Goal: Share content: Share content

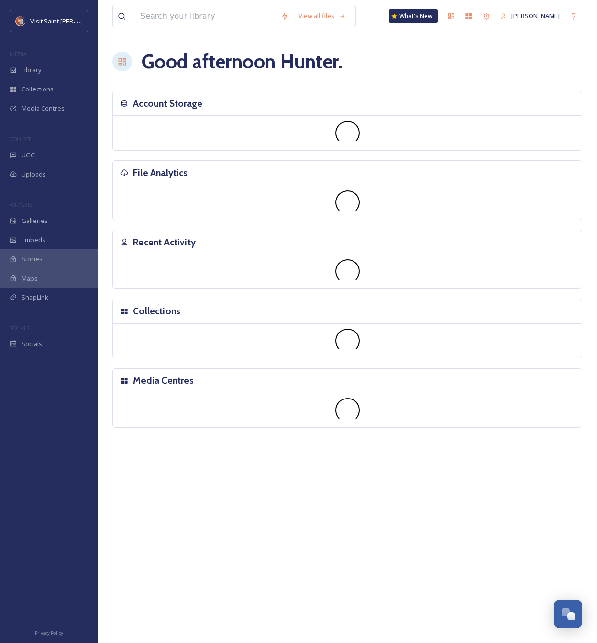
scroll to position [1666, 0]
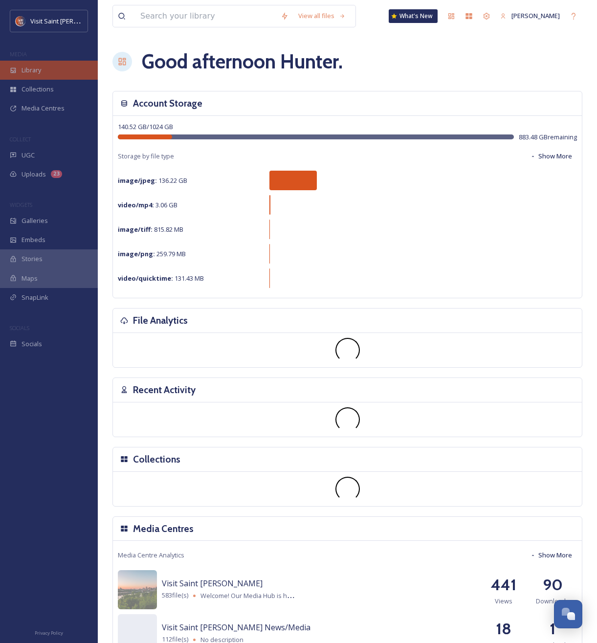
click at [35, 69] on span "Library" at bounding box center [32, 70] width 20 height 9
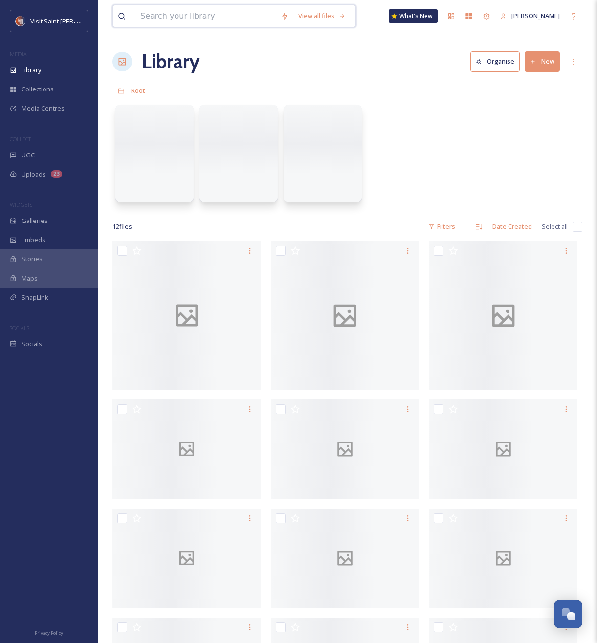
click at [170, 25] on input at bounding box center [205, 16] width 140 height 22
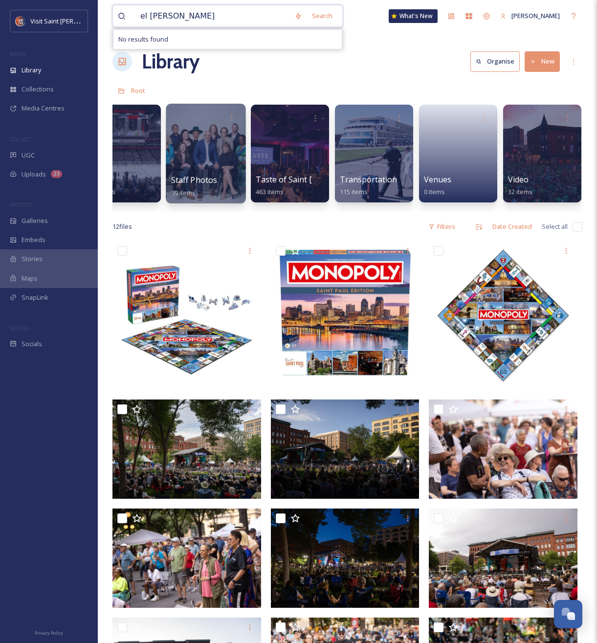
scroll to position [0, 1632]
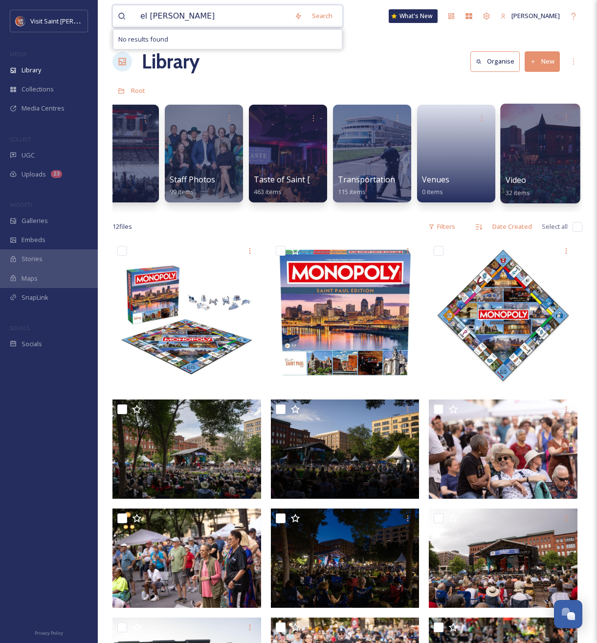
type input "el [PERSON_NAME]"
click at [513, 153] on div at bounding box center [540, 154] width 80 height 100
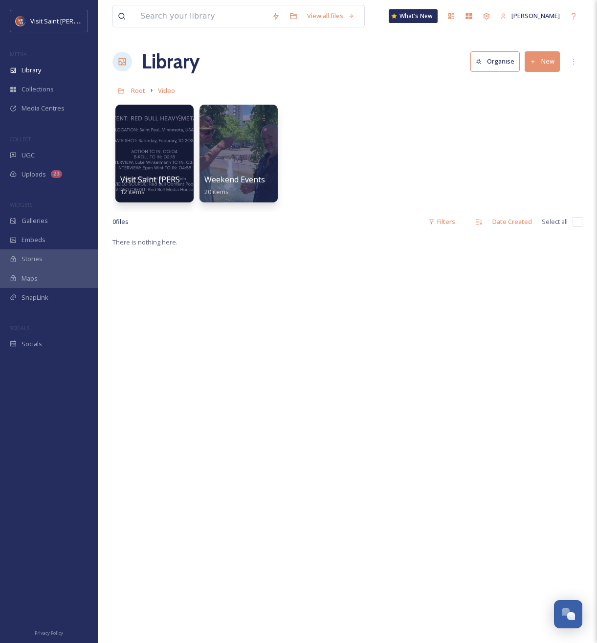
click at [544, 61] on button "New" at bounding box center [542, 61] width 35 height 20
click at [530, 114] on div "Folder" at bounding box center [531, 122] width 55 height 19
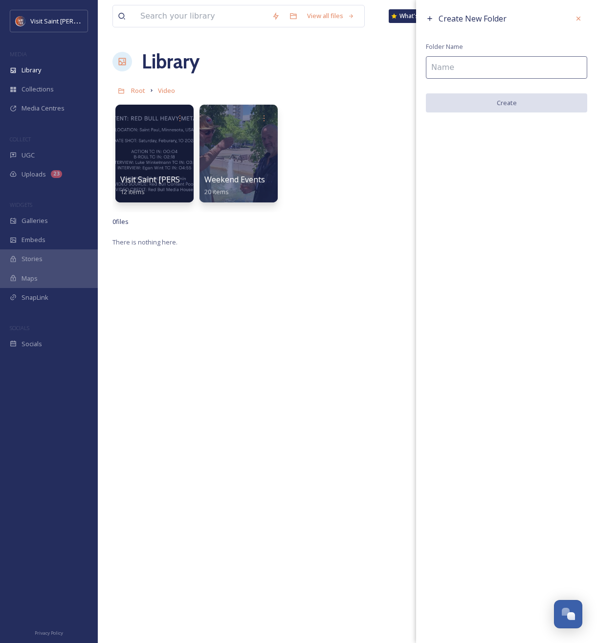
click at [463, 73] on input at bounding box center [506, 67] width 161 height 22
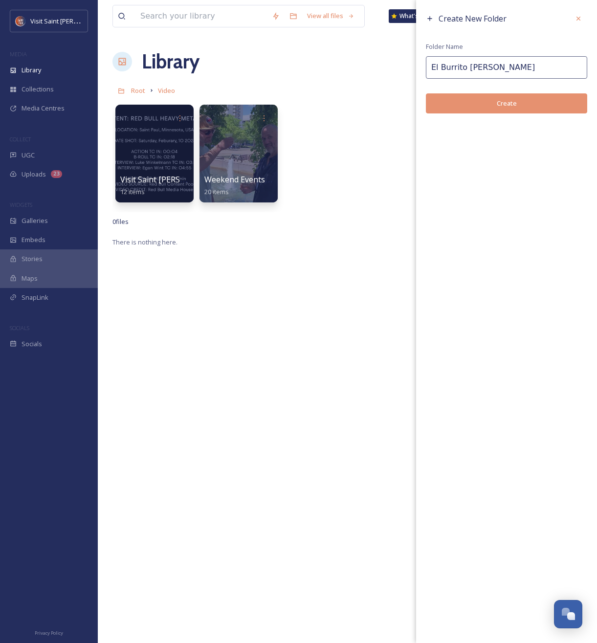
click at [428, 67] on input "El Burrito [PERSON_NAME]" at bounding box center [506, 67] width 161 height 22
type input "@onlyaubss Alebrijes + El Burrito [PERSON_NAME]"
click at [493, 105] on button "Create" at bounding box center [506, 103] width 161 height 20
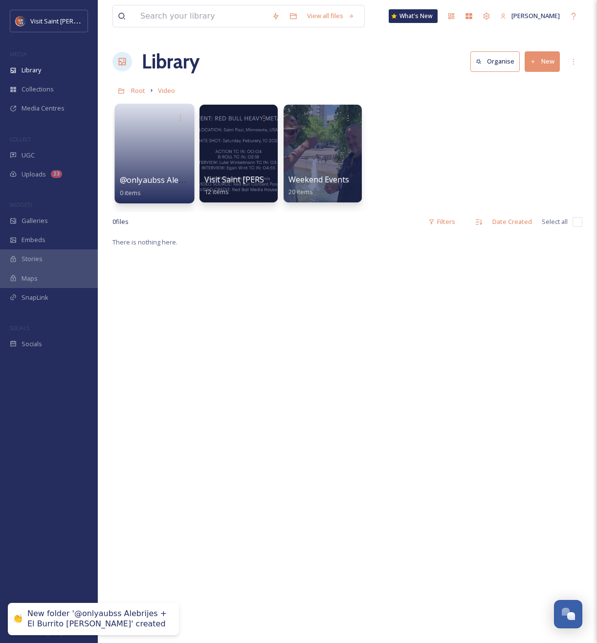
click at [162, 137] on link at bounding box center [155, 150] width 70 height 47
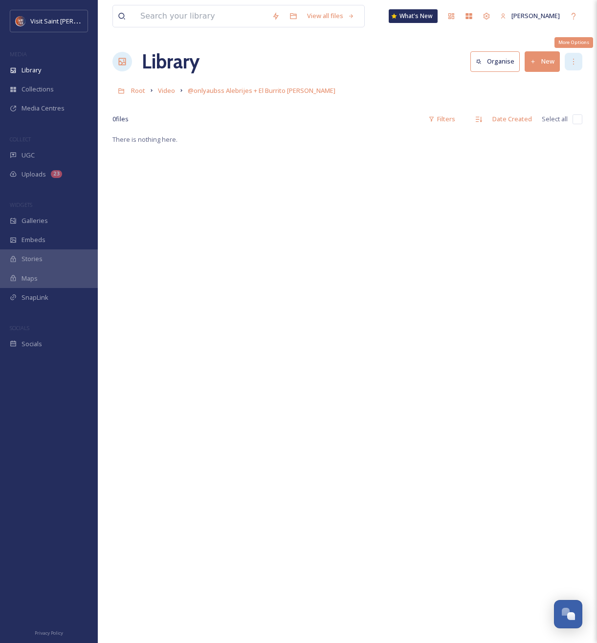
click at [572, 62] on icon at bounding box center [574, 62] width 8 height 8
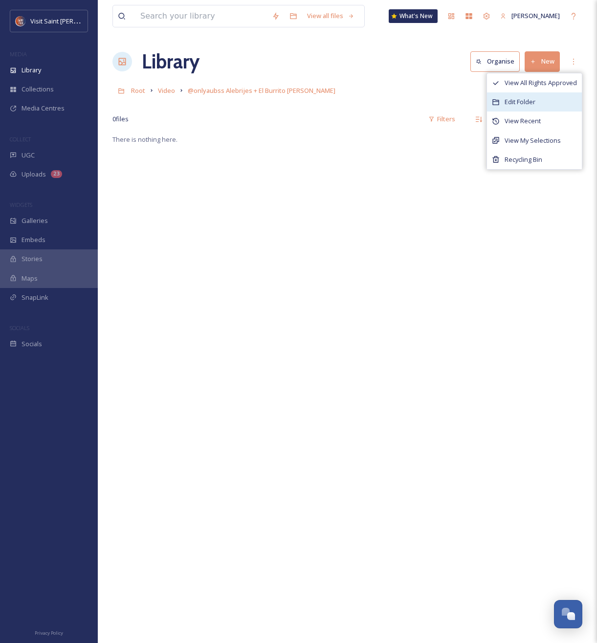
click at [523, 100] on span "Edit Folder" at bounding box center [520, 101] width 31 height 9
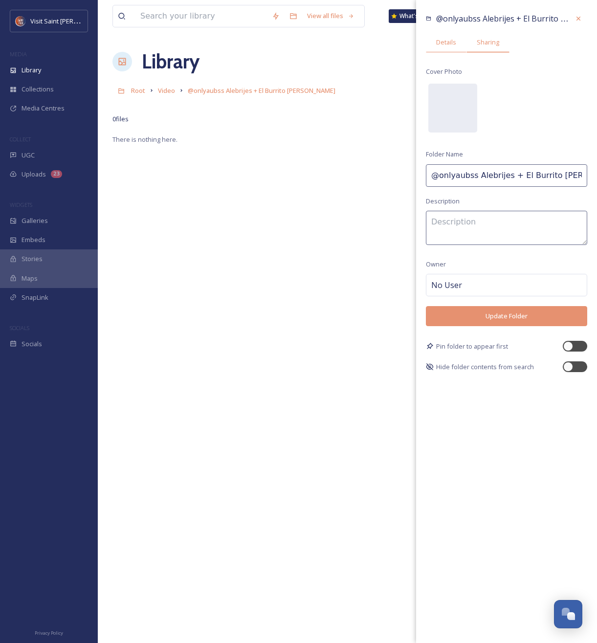
click at [491, 44] on span "Sharing" at bounding box center [488, 42] width 22 height 9
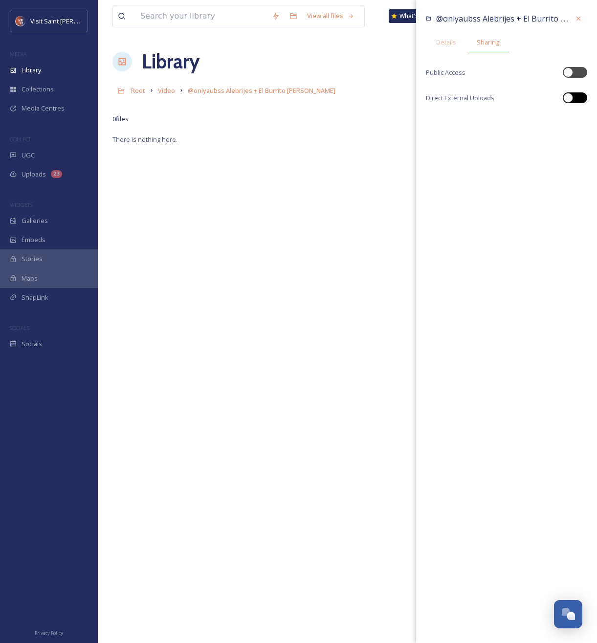
click at [570, 102] on div at bounding box center [568, 98] width 10 height 10
checkbox input "true"
click at [572, 70] on div at bounding box center [568, 72] width 10 height 10
checkbox input "true"
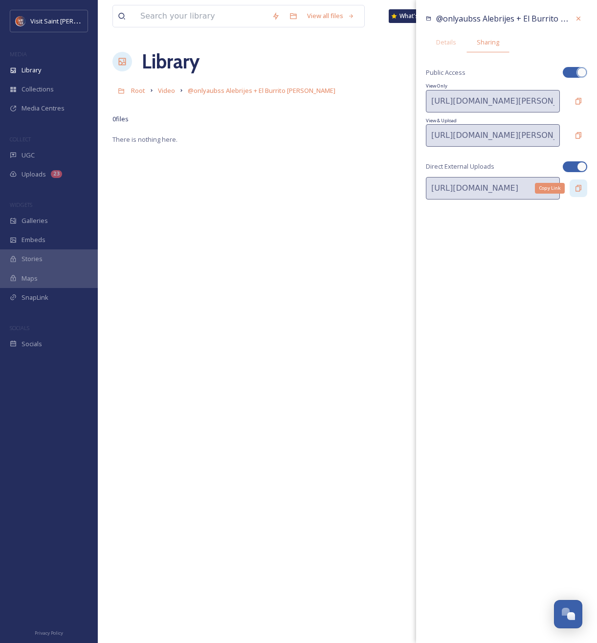
click at [575, 183] on div "Copy Link" at bounding box center [579, 188] width 18 height 18
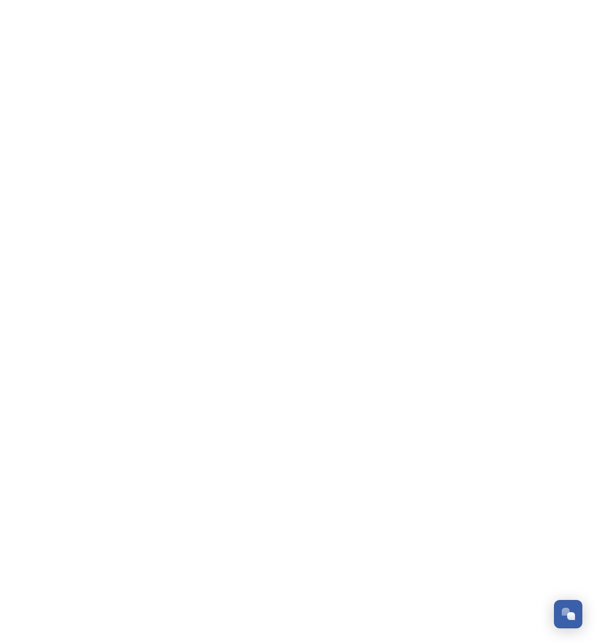
scroll to position [1666, 0]
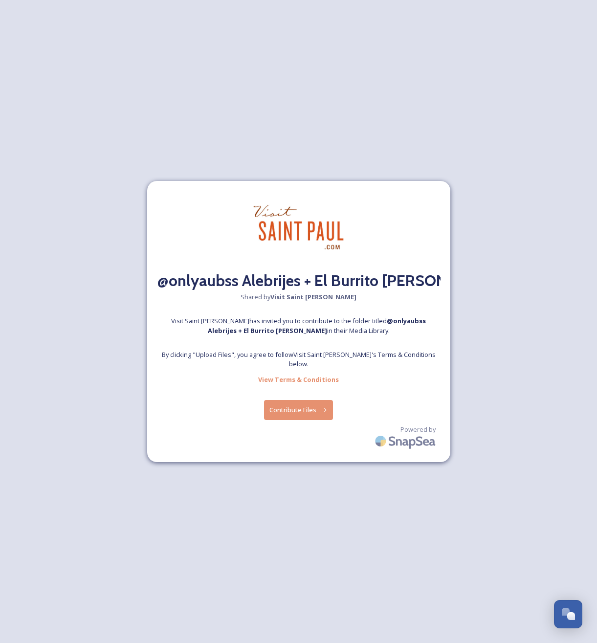
click at [304, 406] on button "Contribute Files" at bounding box center [298, 410] width 69 height 20
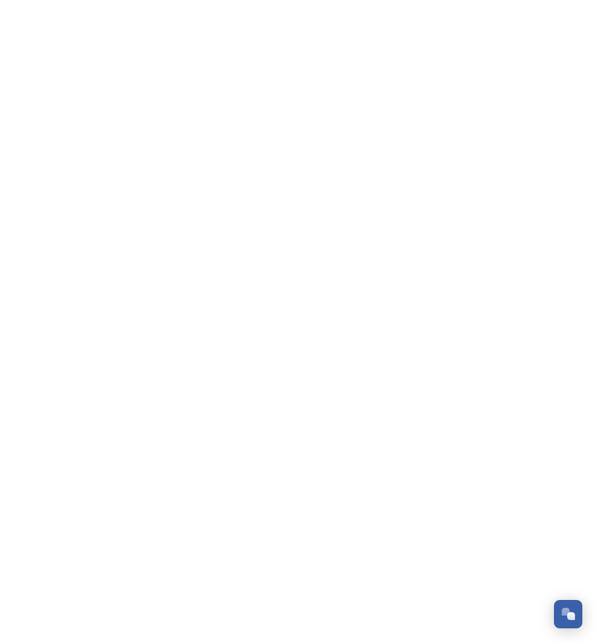
scroll to position [1666, 0]
